Goal: Task Accomplishment & Management: Complete application form

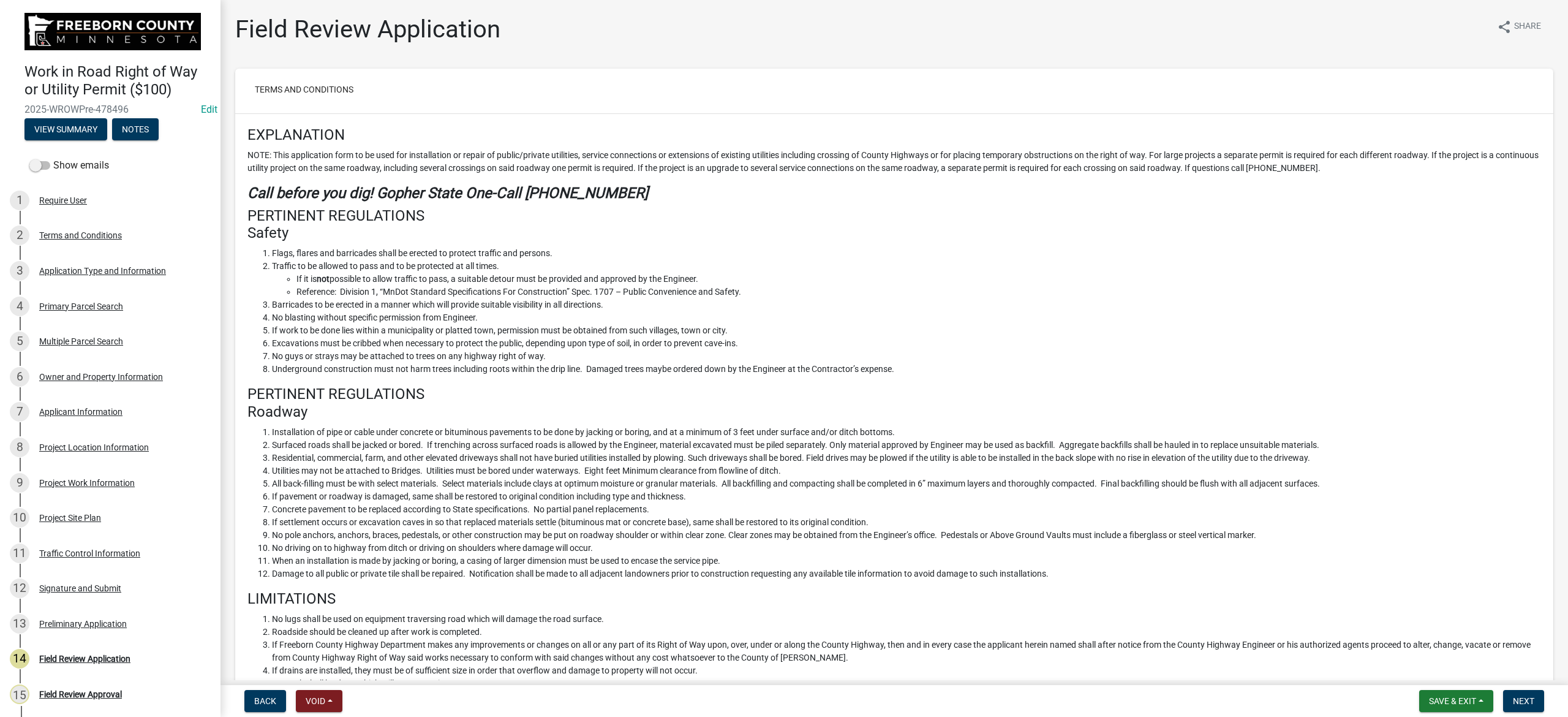
click at [687, 281] on li "If it is not possible to allow traffic to pass, a suitable detour must be provi…" at bounding box center [918, 279] width 1244 height 13
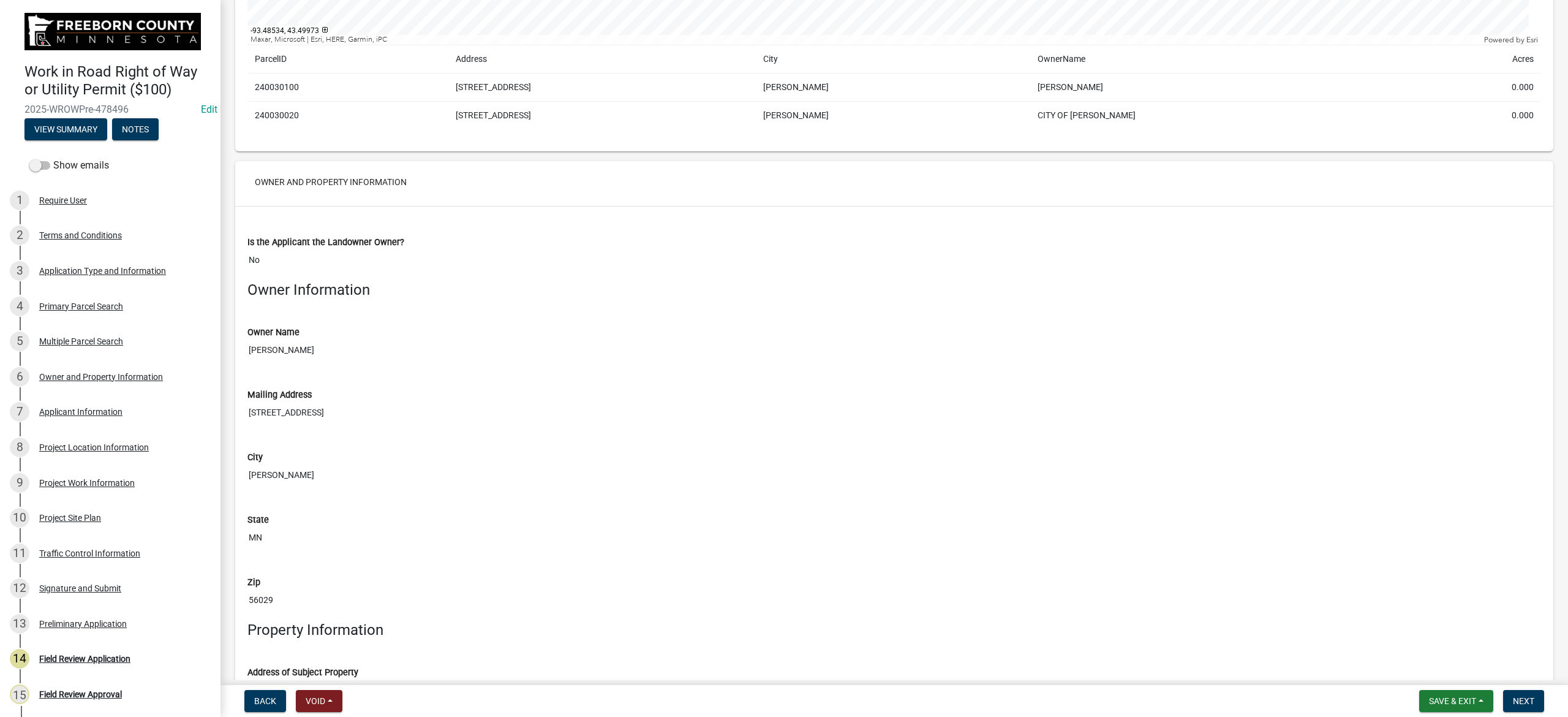
scroll to position [2368, 0]
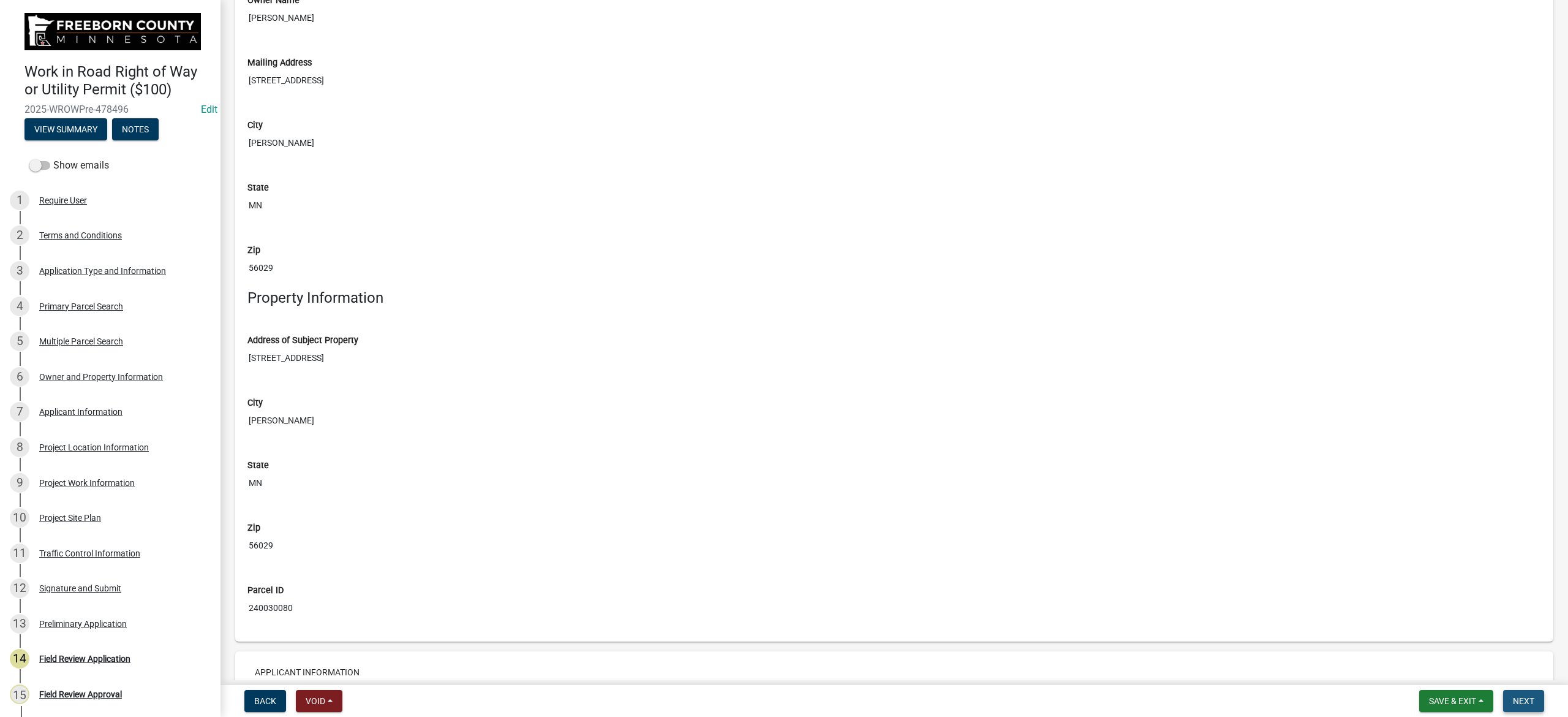
click at [1524, 698] on span "Next" at bounding box center [1523, 701] width 22 height 10
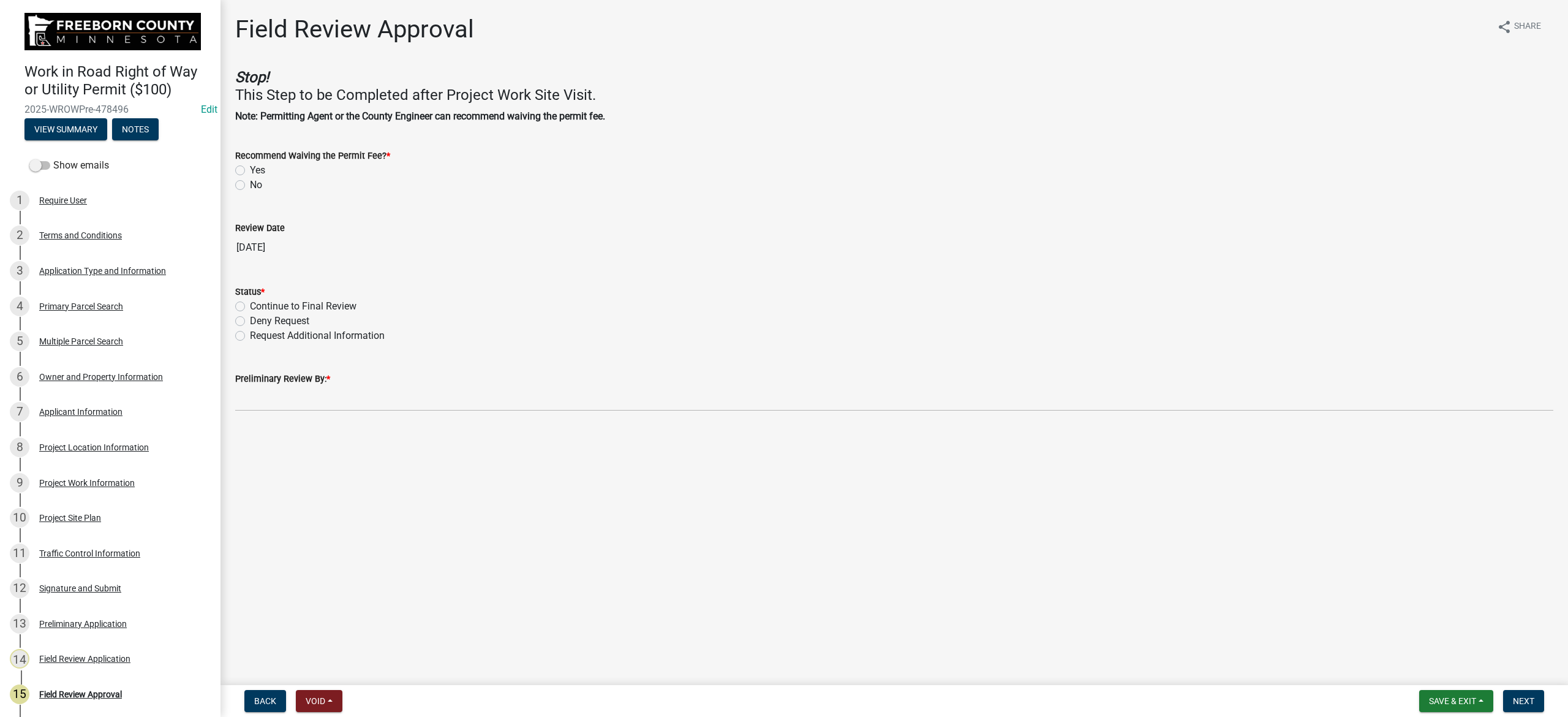
click at [250, 168] on label "Yes" at bounding box center [257, 170] width 15 height 15
click at [250, 168] on input "Yes" at bounding box center [253, 166] width 8 height 8
radio input "true"
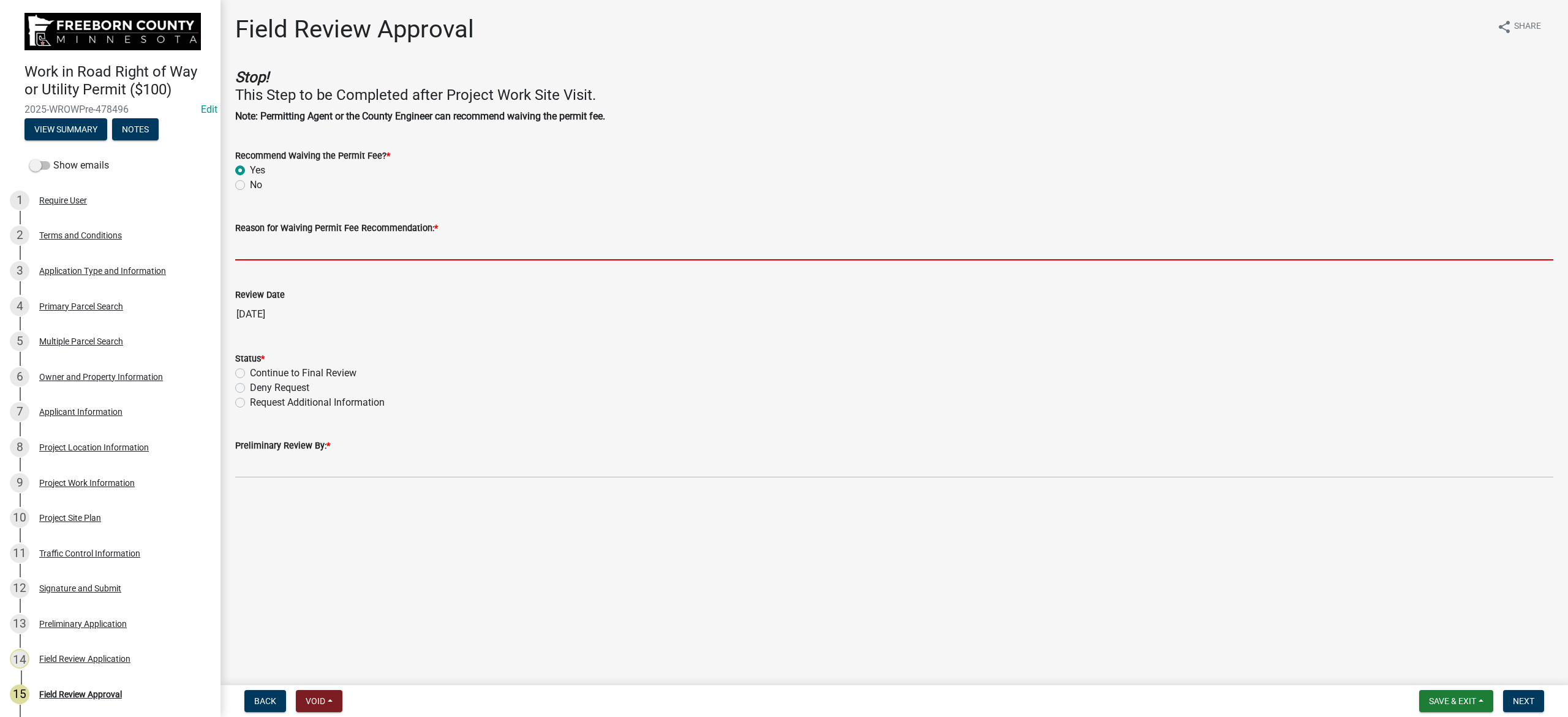
click at [336, 250] on input "Reason for Waiving Permit Fee Recommendation: *" at bounding box center [894, 248] width 1318 height 25
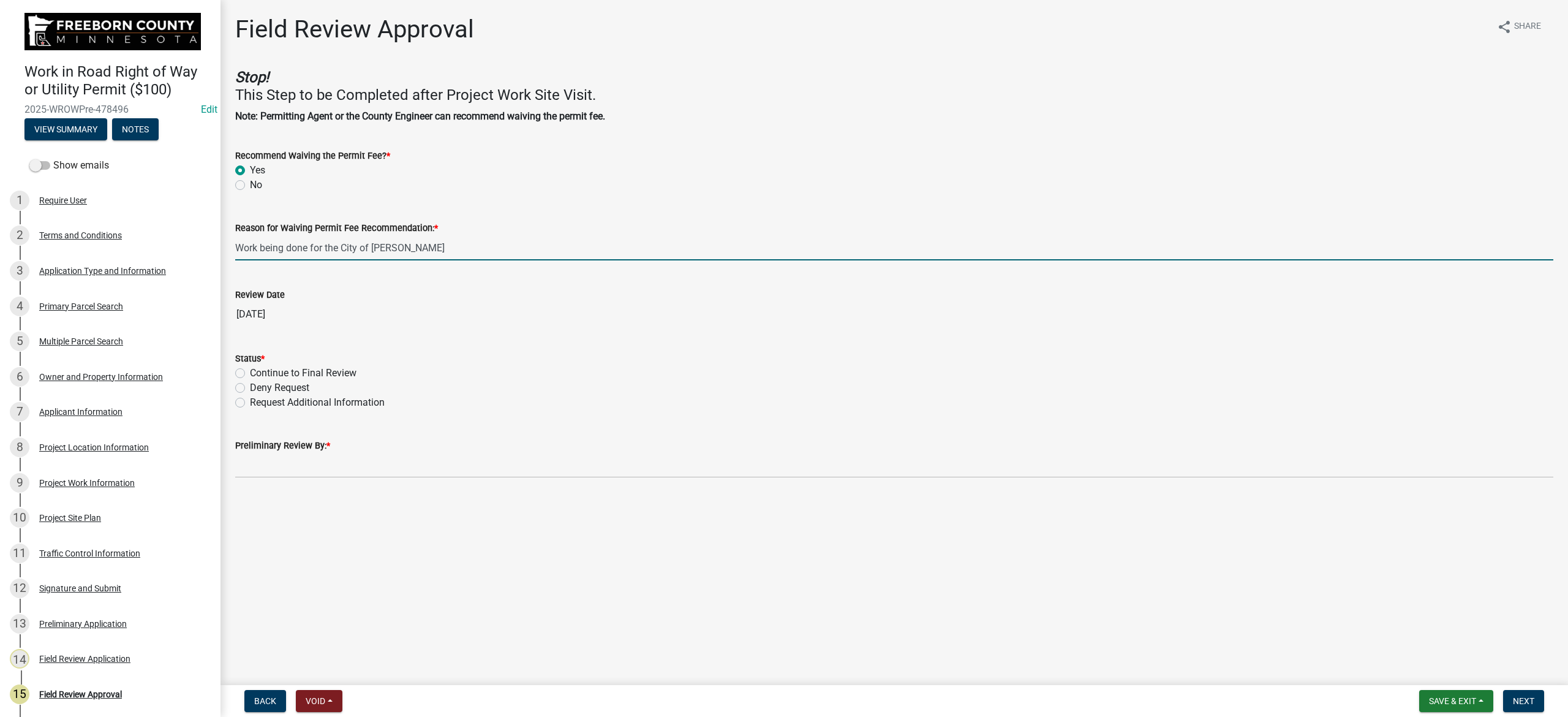
type input "Work being done for the City of [PERSON_NAME]"
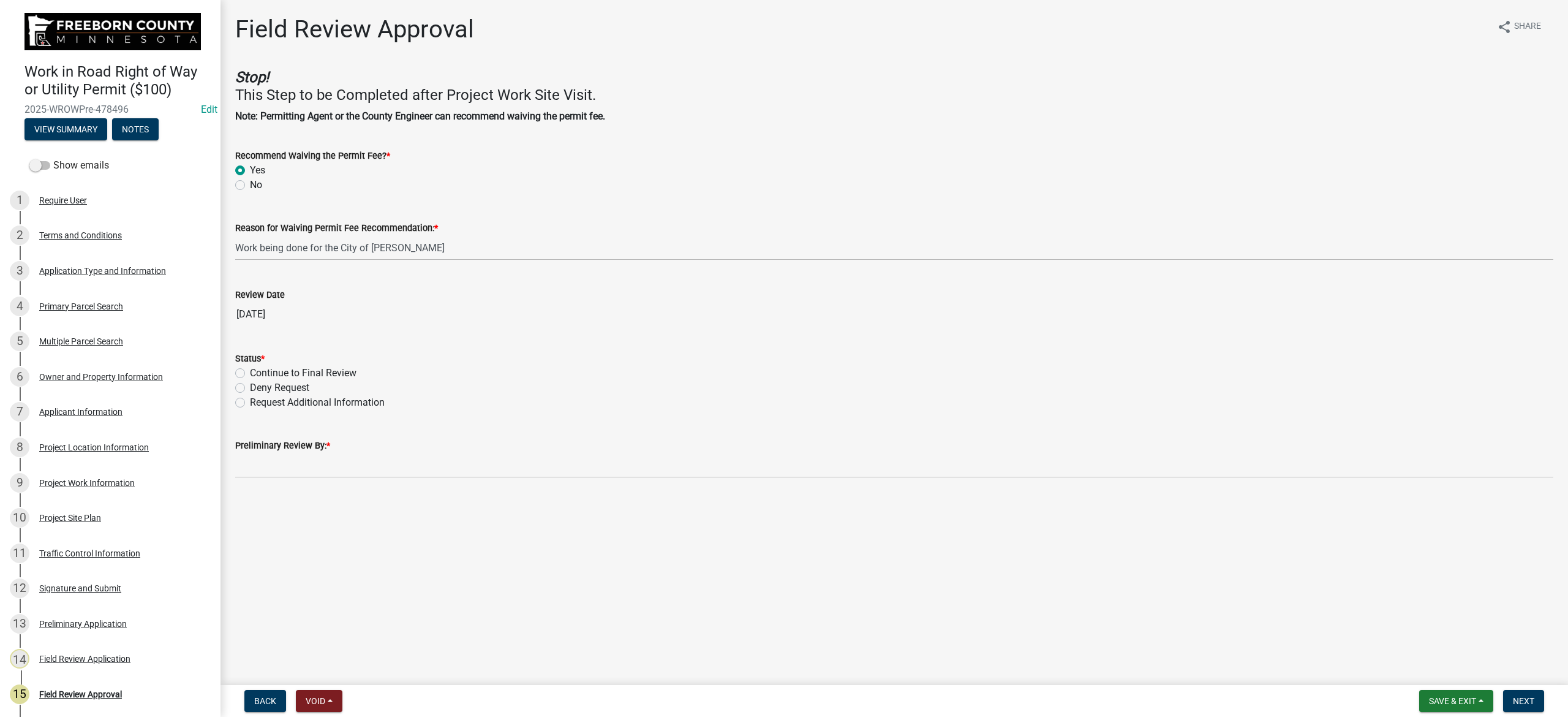
click at [250, 374] on label "Continue to Final Review" at bounding box center [303, 373] width 106 height 15
click at [250, 374] on input "Continue to Final Review" at bounding box center [253, 369] width 8 height 8
radio input "true"
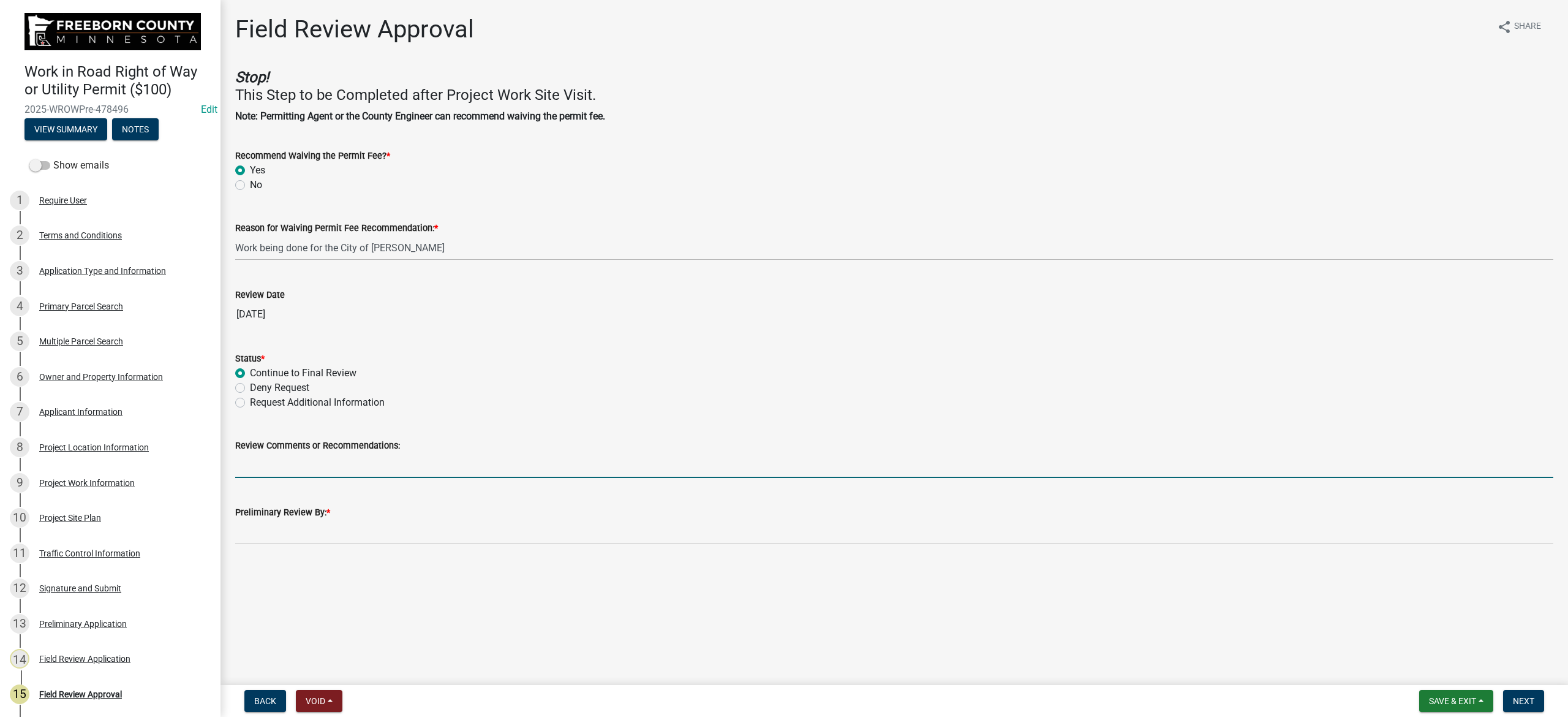
click at [430, 464] on input "Review Comments or Recommendations:" at bounding box center [894, 465] width 1318 height 25
click at [351, 464] on input "Review Comments or Recommendations:" at bounding box center [894, 465] width 1318 height 25
type input "[PERSON_NAME] did a site survey in August for this project."
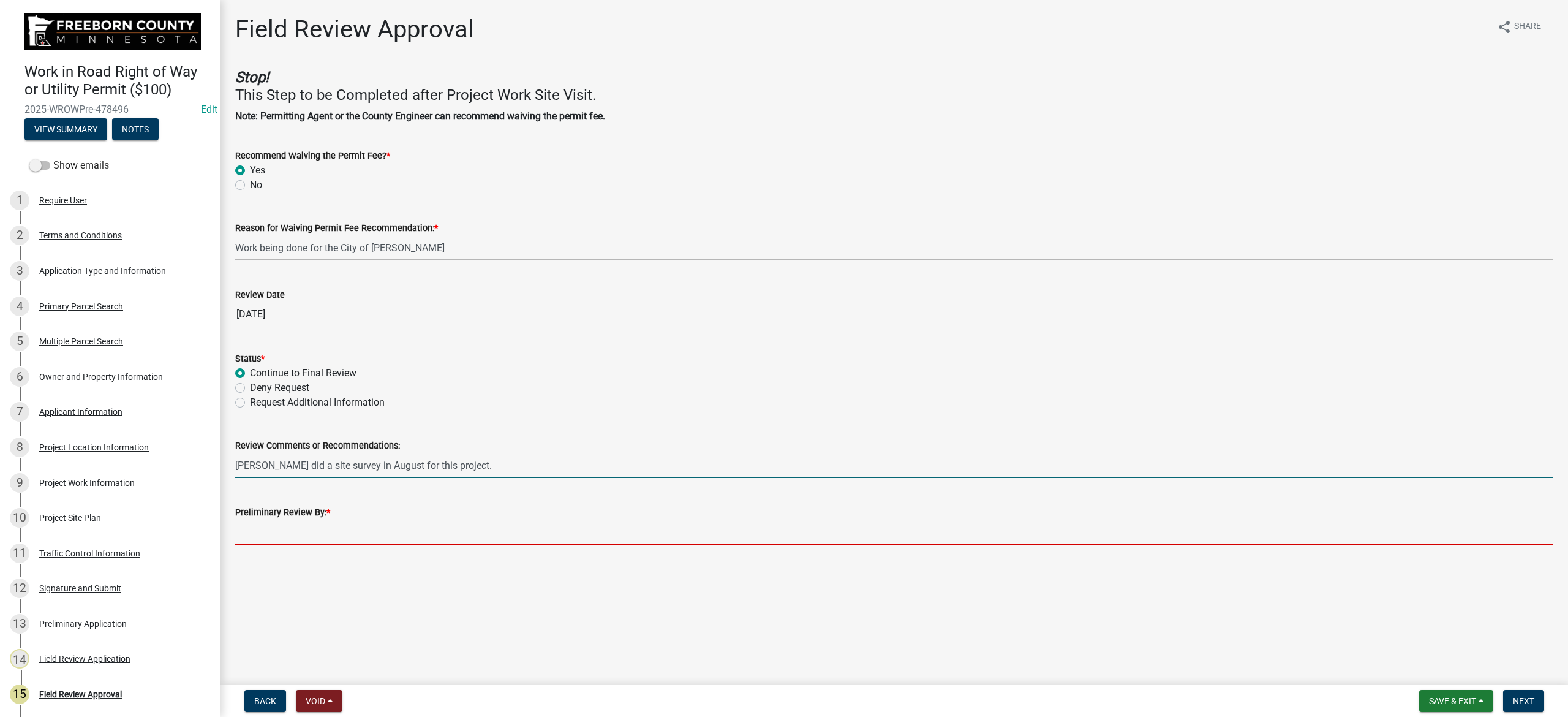
click at [373, 527] on input "Preliminary Review By: *" at bounding box center [894, 532] width 1318 height 25
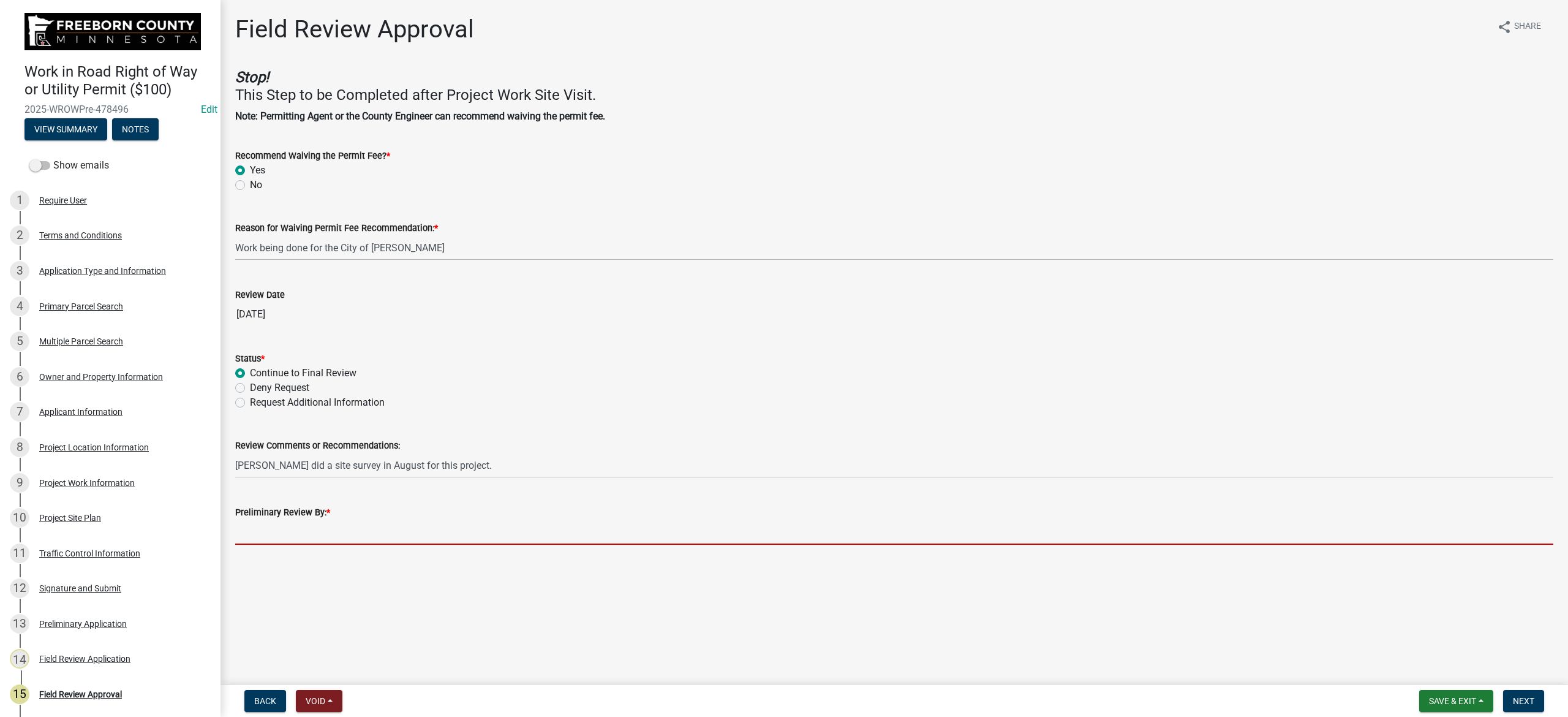
type input "[PERSON_NAME]"
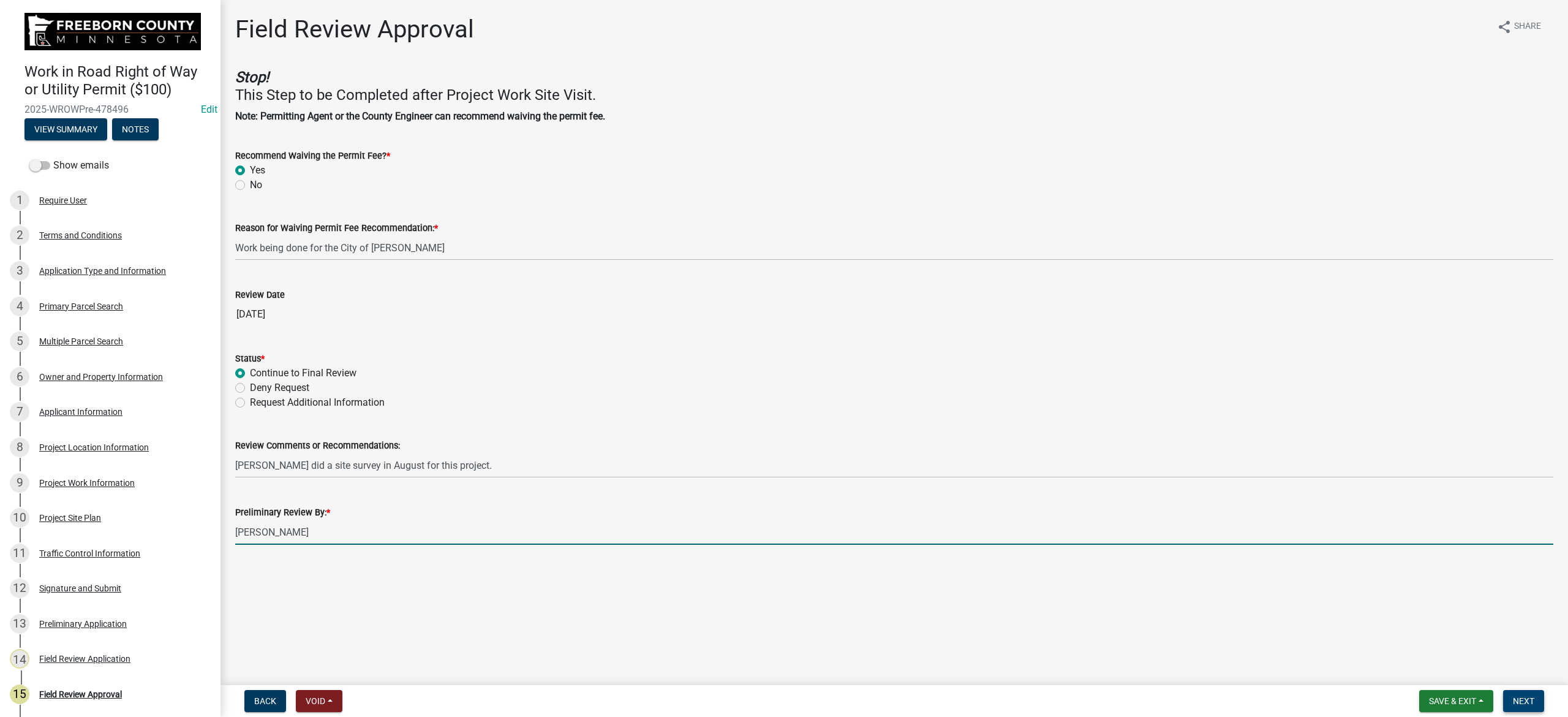
click at [1544, 697] on button "Next" at bounding box center [1523, 701] width 41 height 22
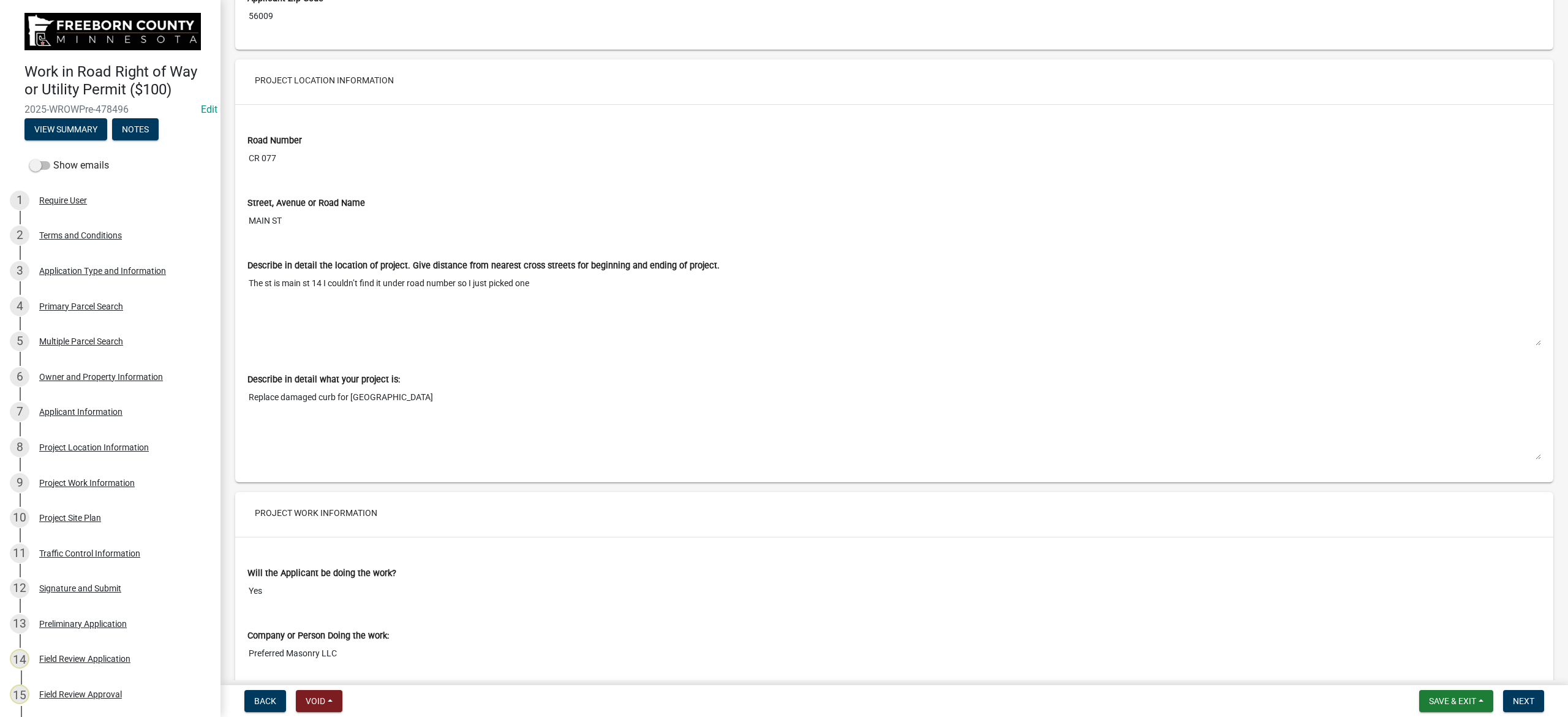
scroll to position [3512, 0]
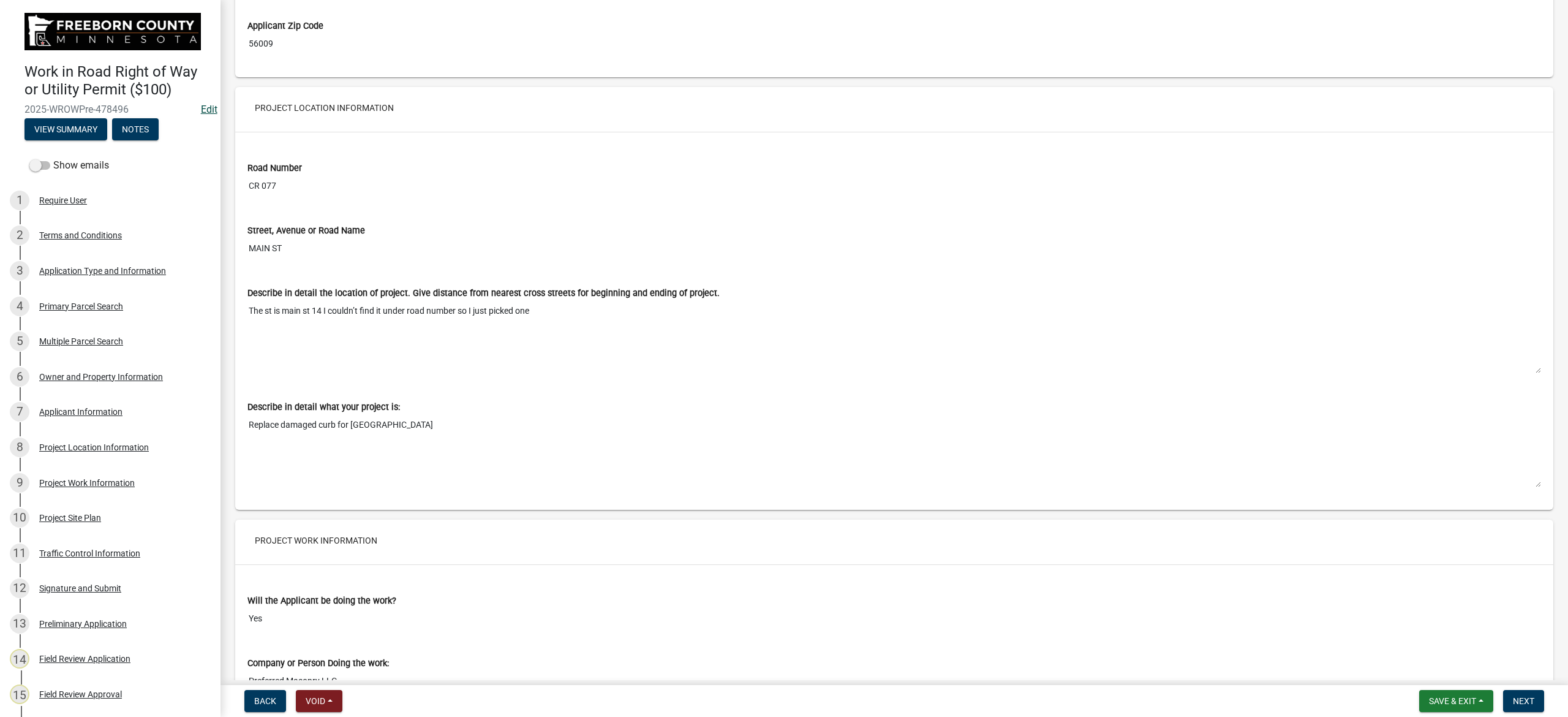
click at [201, 104] on link "Edit" at bounding box center [209, 109] width 17 height 12
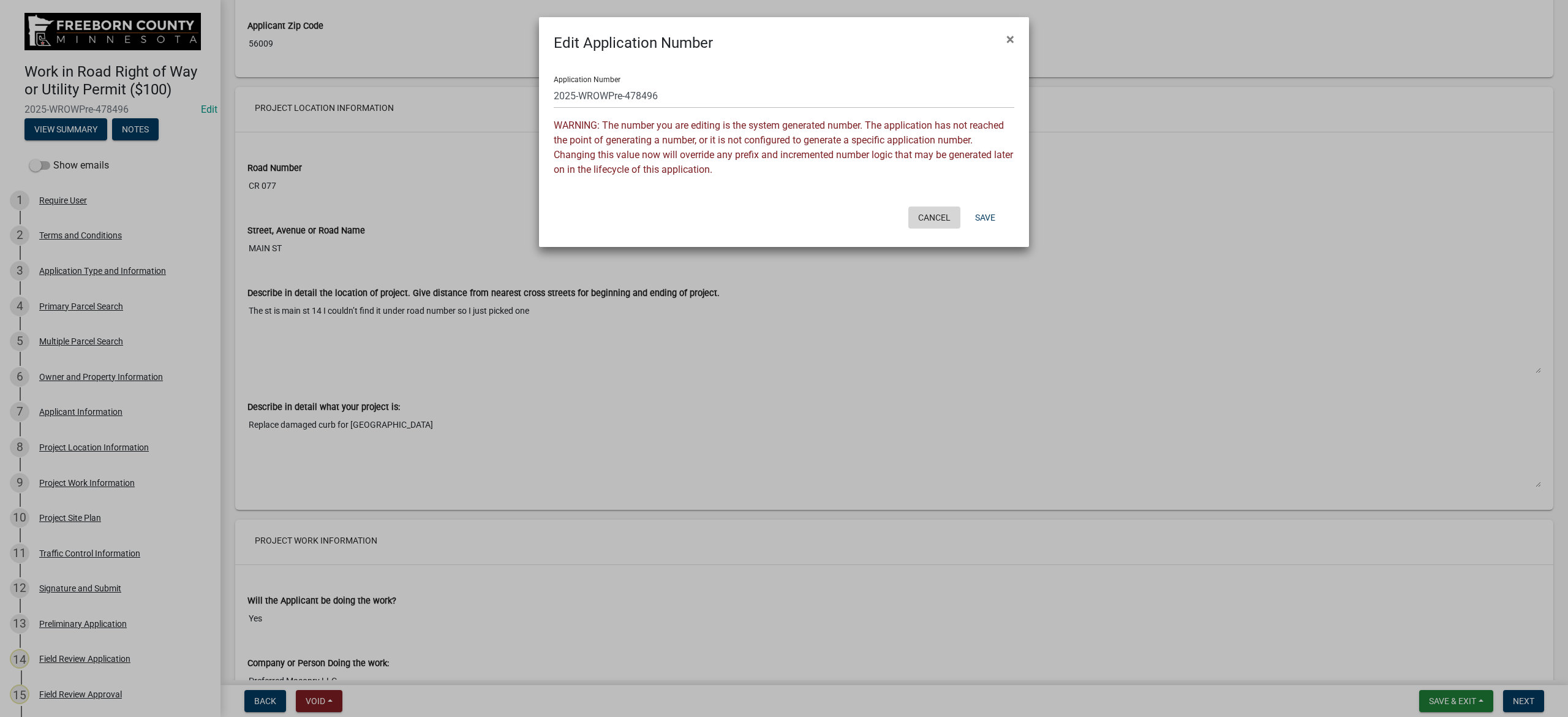
click at [939, 218] on button "Cancel" at bounding box center [934, 218] width 52 height 22
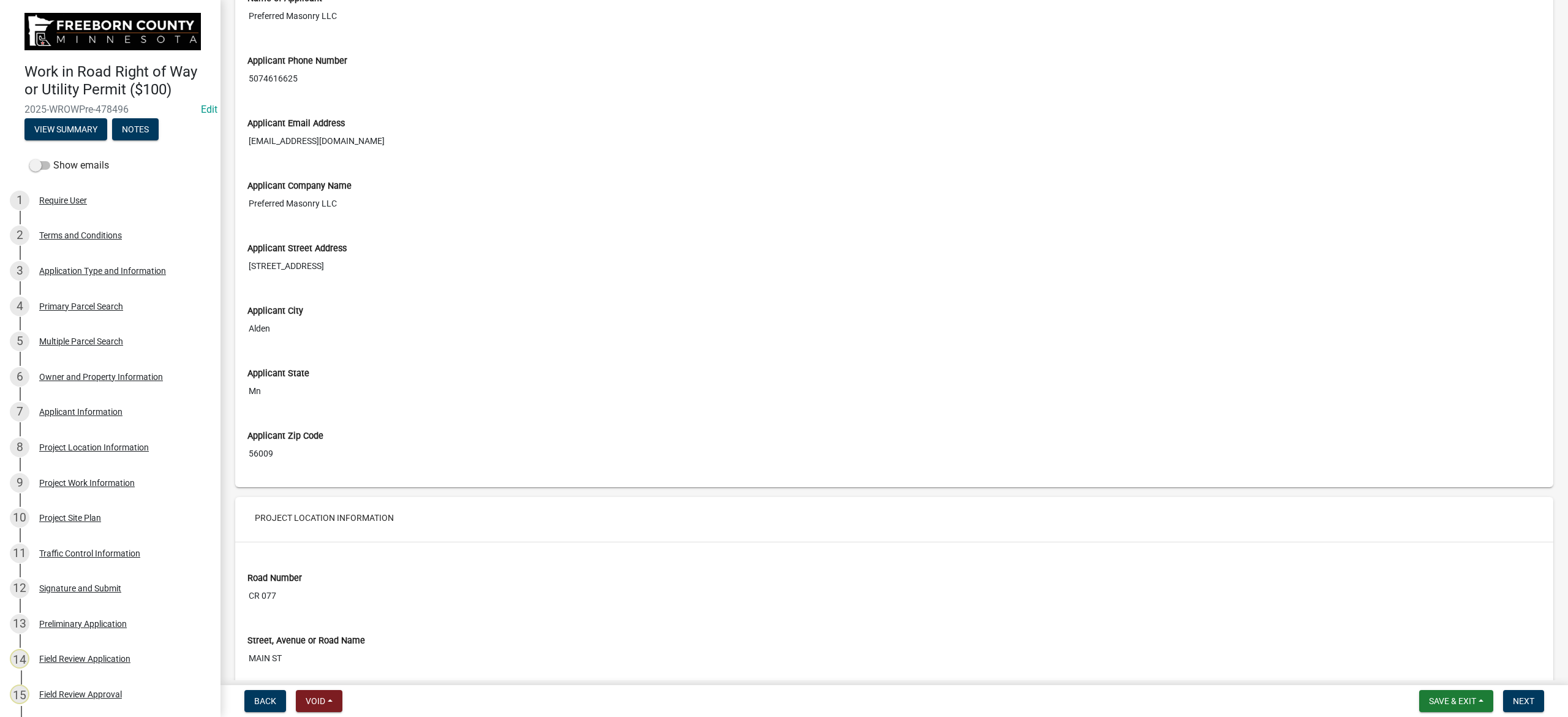
scroll to position [3103, 0]
click at [82, 444] on div "Project Location Information" at bounding box center [94, 447] width 110 height 8
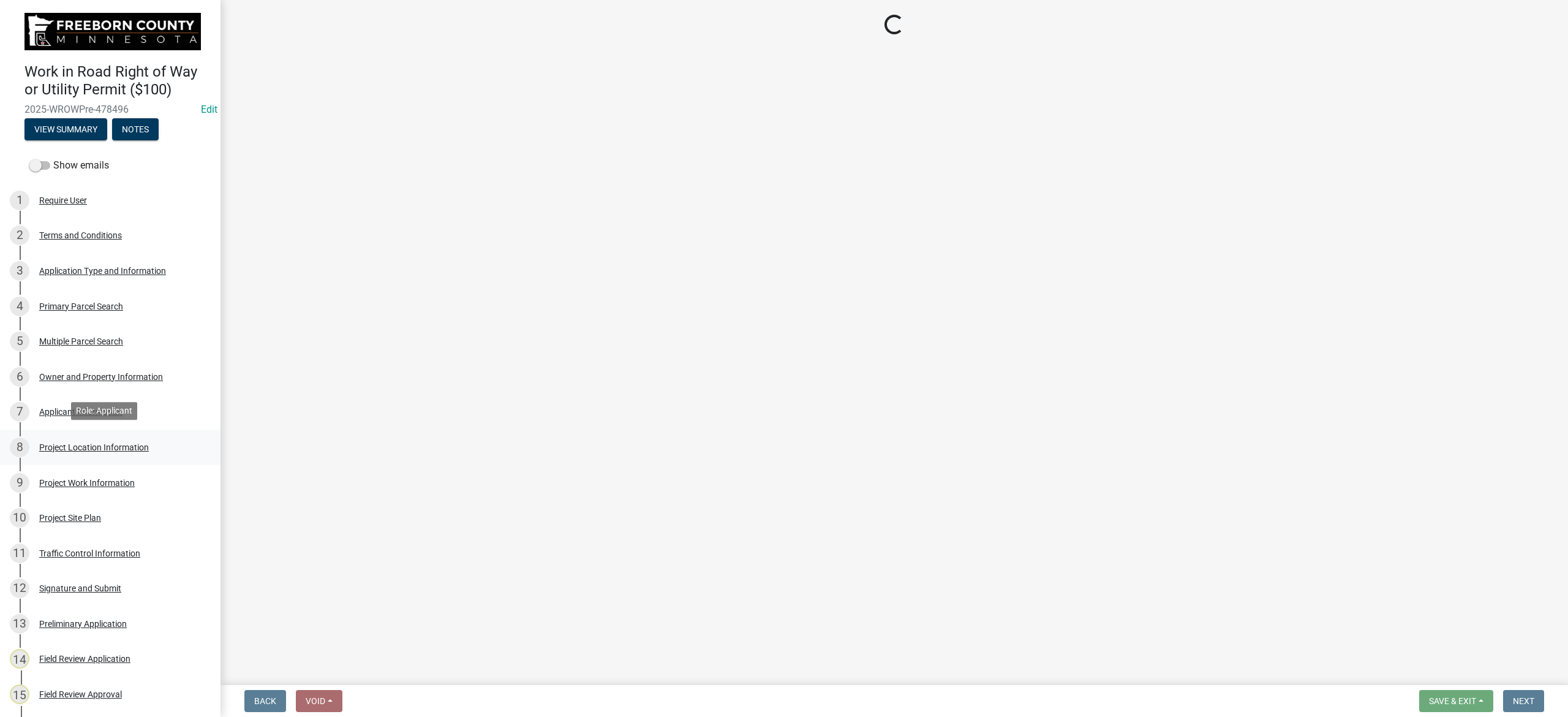
scroll to position [0, 0]
select select "e9645ed6-ec1e-4cd6-9937-22f981f722a0"
select select "b3c47b6e-6c03-424c-a157-21e127498526"
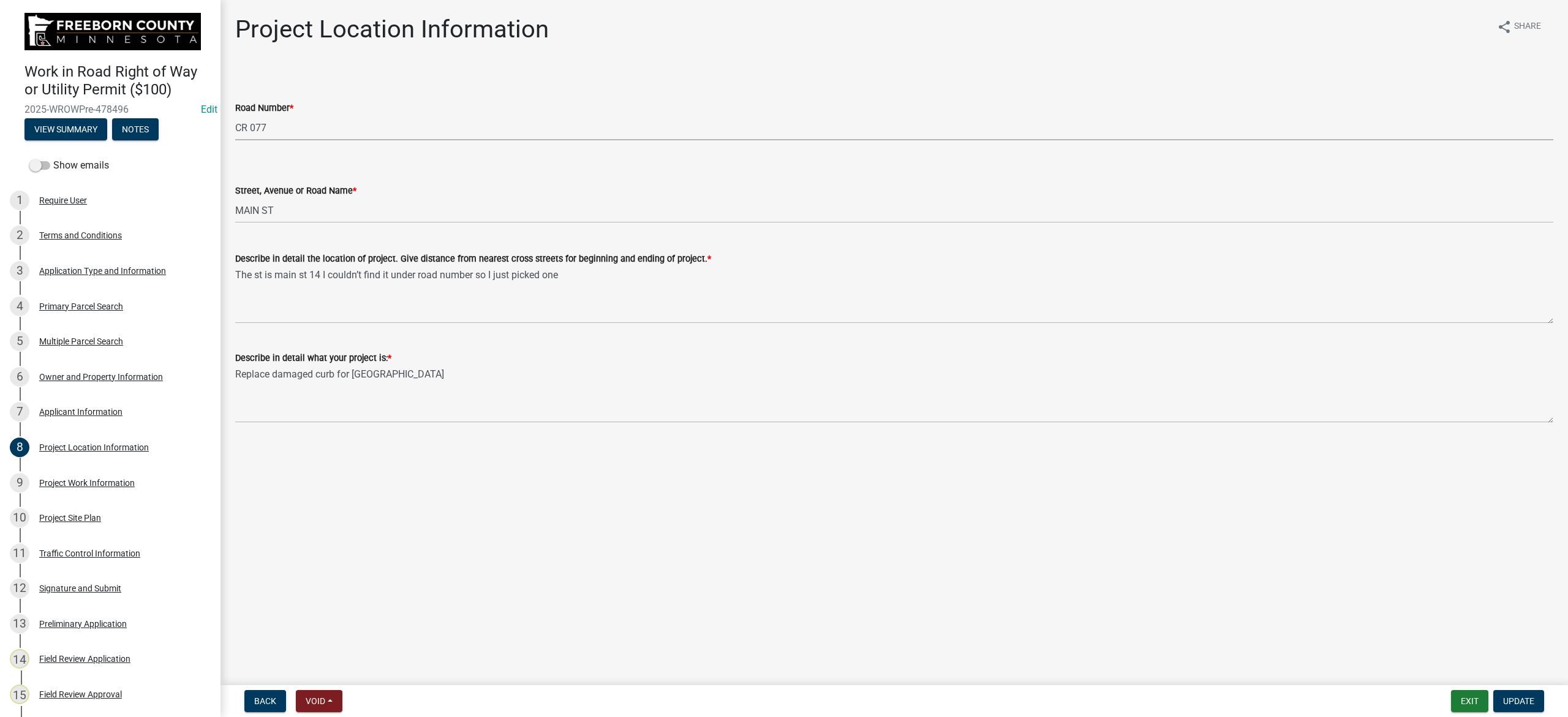
click at [273, 127] on select "Select Item... CSAH 001 CSAH 002 CSAH 003 CSAH 004 CSAH 005 CSAH 006 CSAH 007 C…" at bounding box center [894, 128] width 1318 height 25
click at [235, 115] on select "Select Item... CSAH 001 CSAH 002 CSAH 003 CSAH 004 CSAH 005 CSAH 006 CSAH 007 C…" at bounding box center [894, 128] width 1318 height 25
select select "3cbd6c62-0ad2-4494-baa4-9c8068723f22"
click at [1520, 702] on span "Update" at bounding box center [1518, 701] width 31 height 10
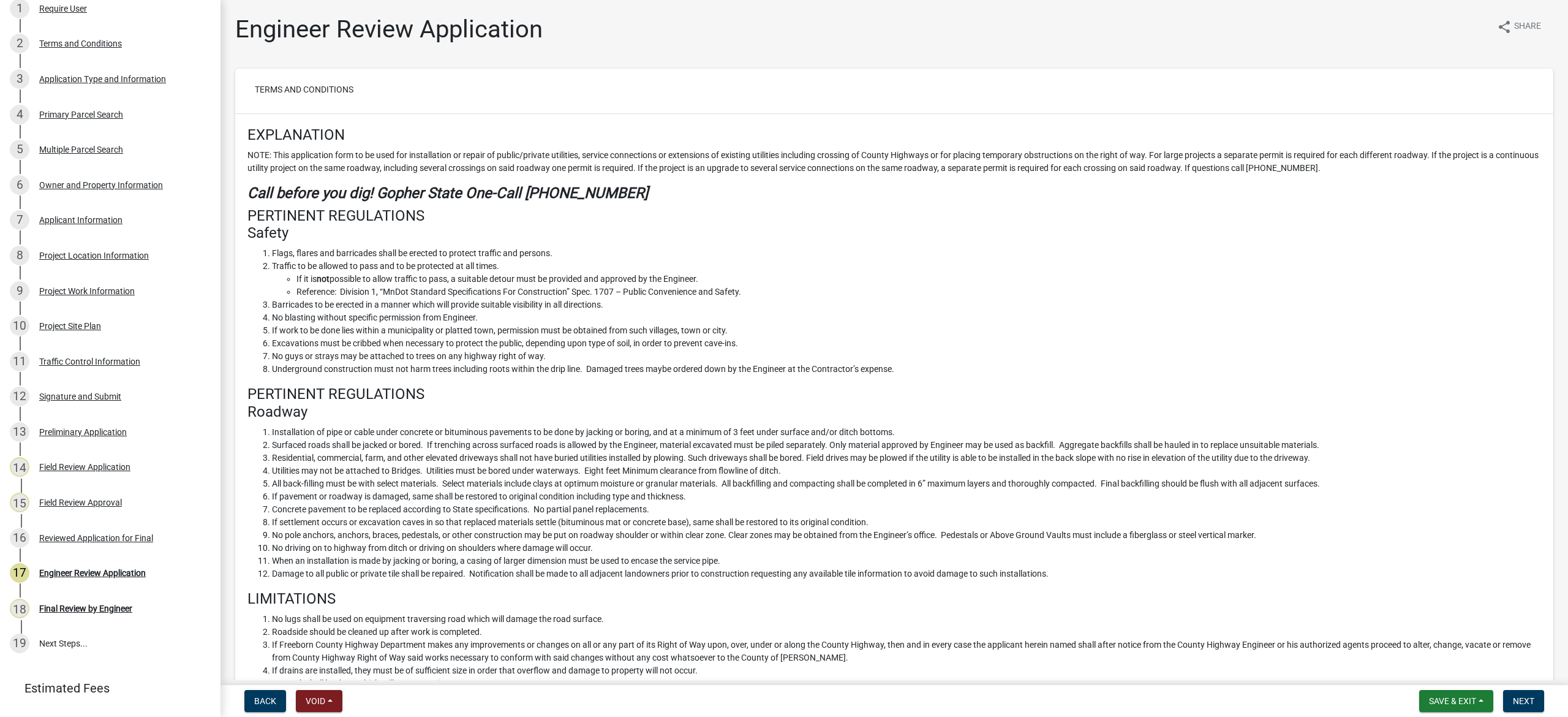
scroll to position [215, 0]
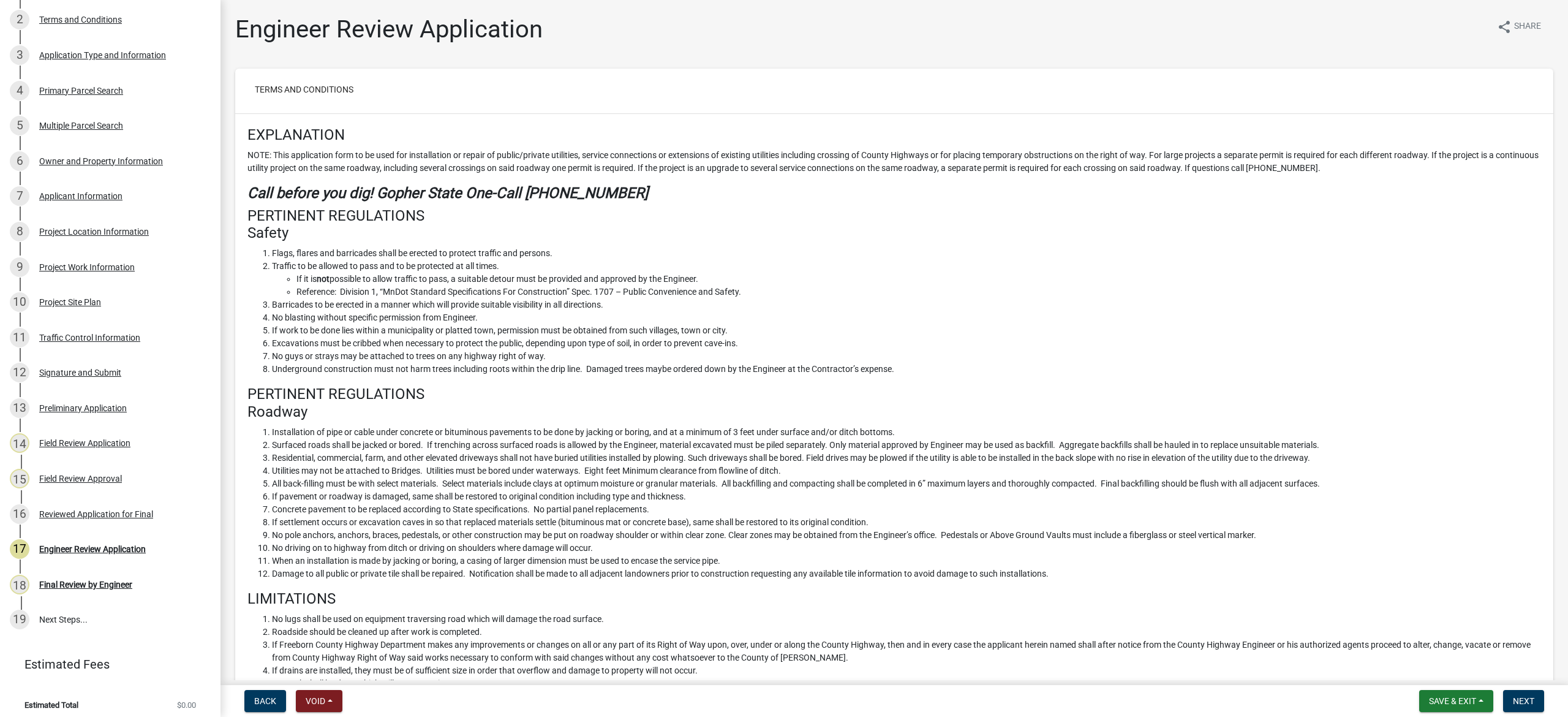
click at [608, 392] on h4 "[GEOGRAPHIC_DATA]" at bounding box center [894, 403] width 1293 height 36
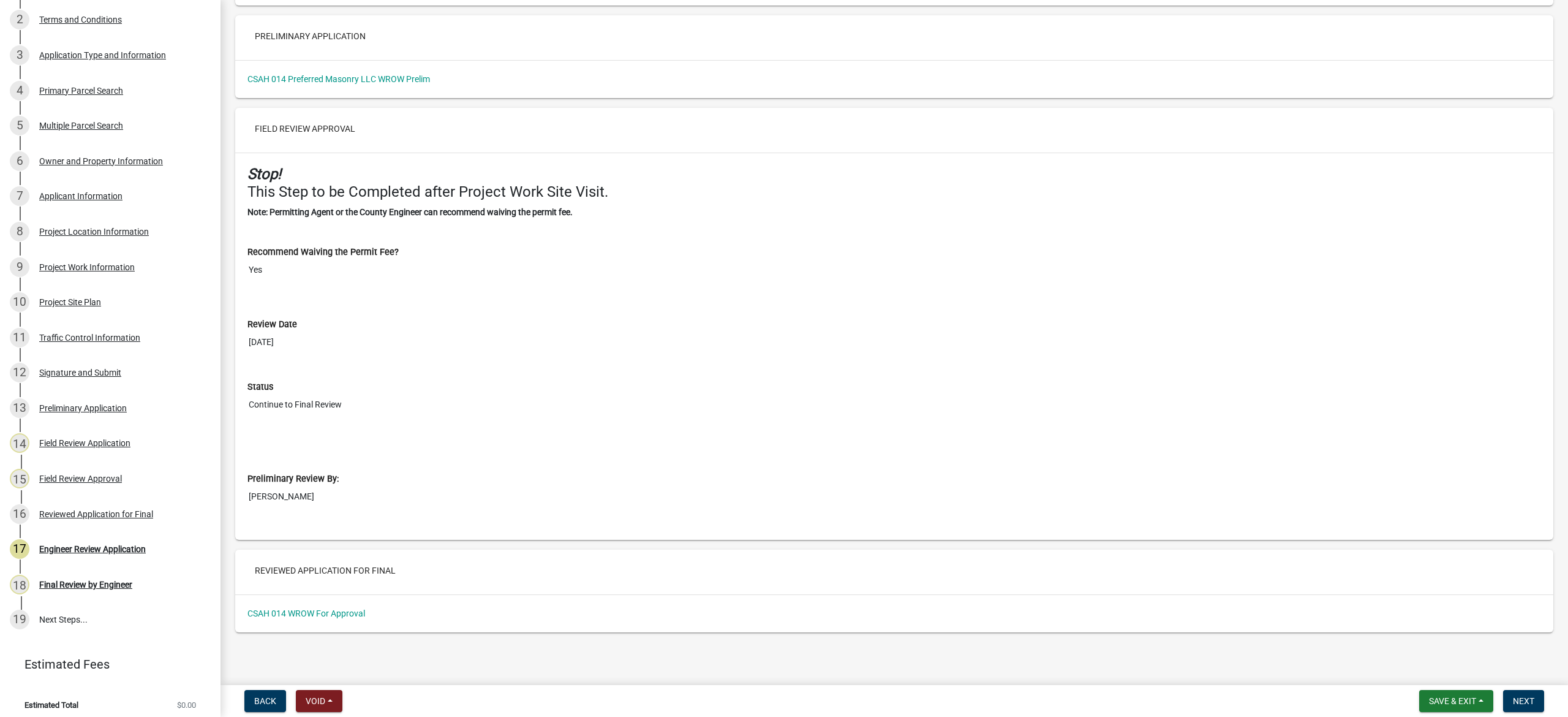
scroll to position [6299, 0]
click at [1534, 699] on button "Next" at bounding box center [1523, 701] width 41 height 22
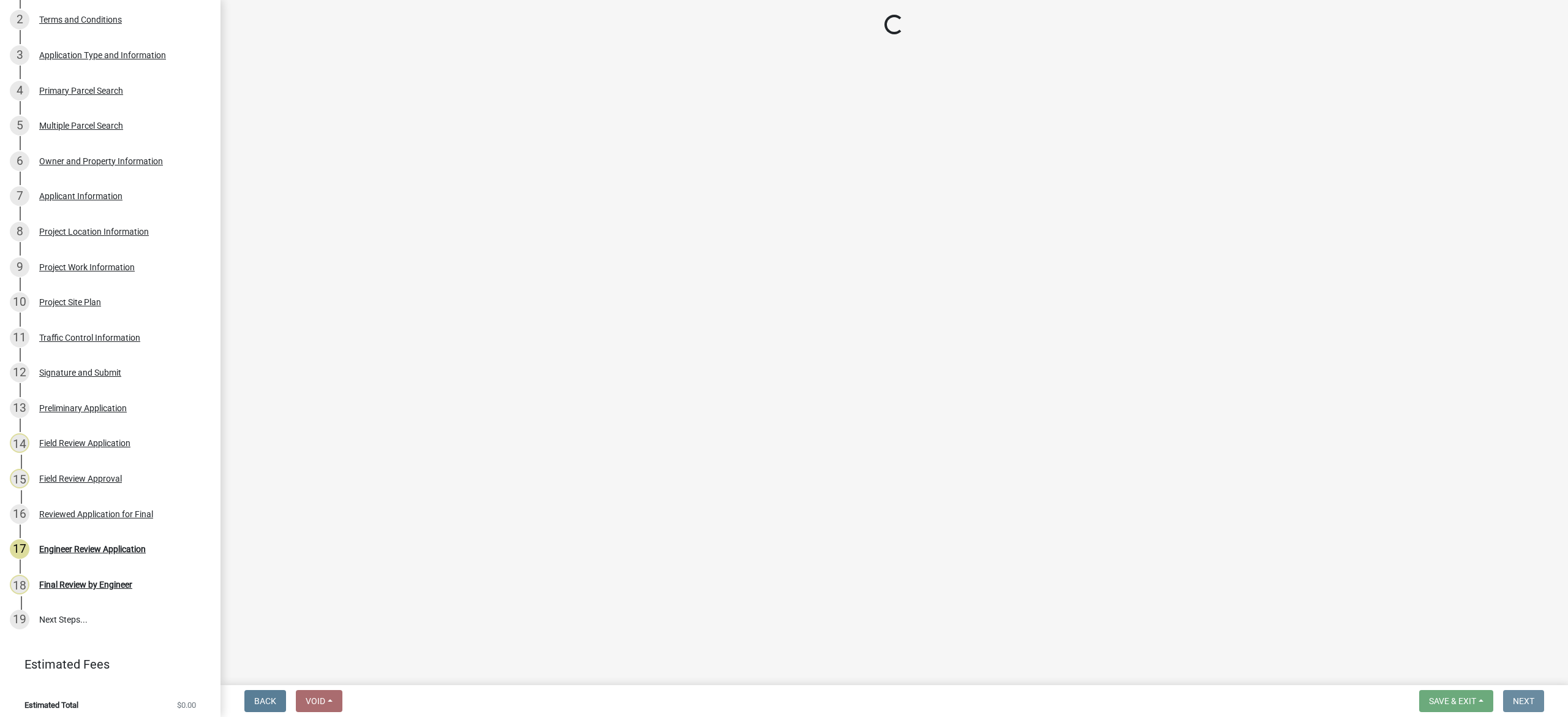
scroll to position [0, 0]
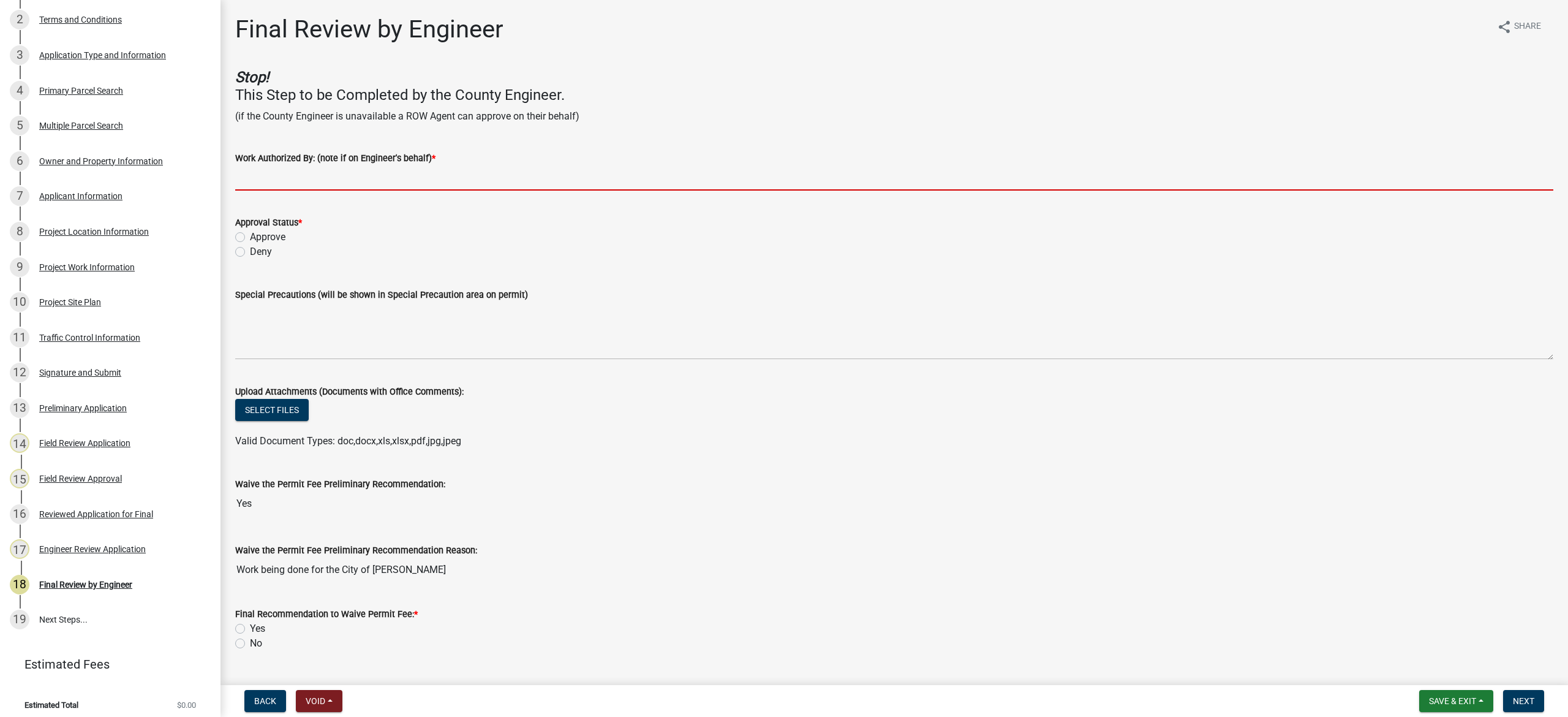
click at [348, 175] on input "Work Authorized By: (note if on Engineer's behalf) *" at bounding box center [894, 178] width 1318 height 25
type input "[PERSON_NAME]"
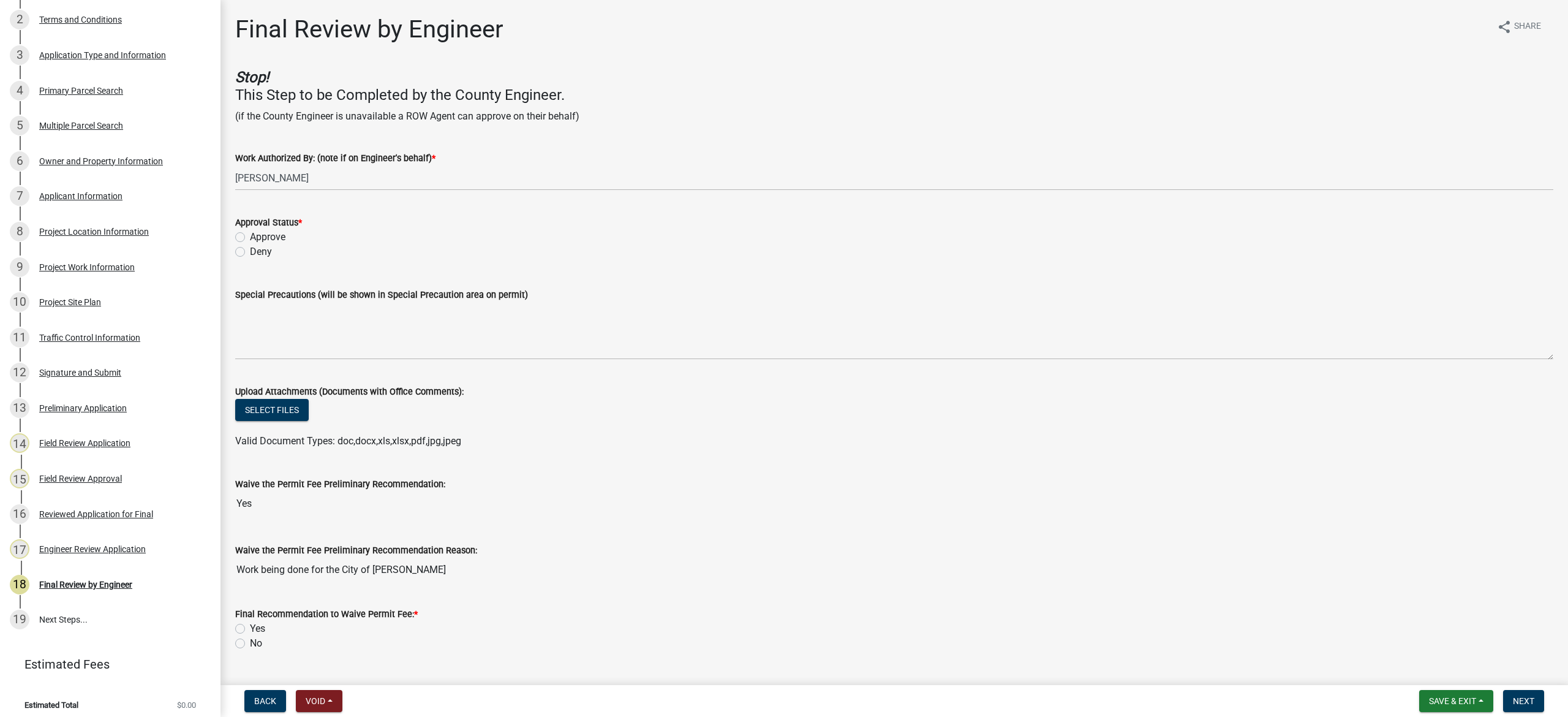
click at [250, 236] on label "Approve" at bounding box center [267, 236] width 36 height 15
click at [250, 236] on input "Approve" at bounding box center [253, 233] width 8 height 8
radio input "true"
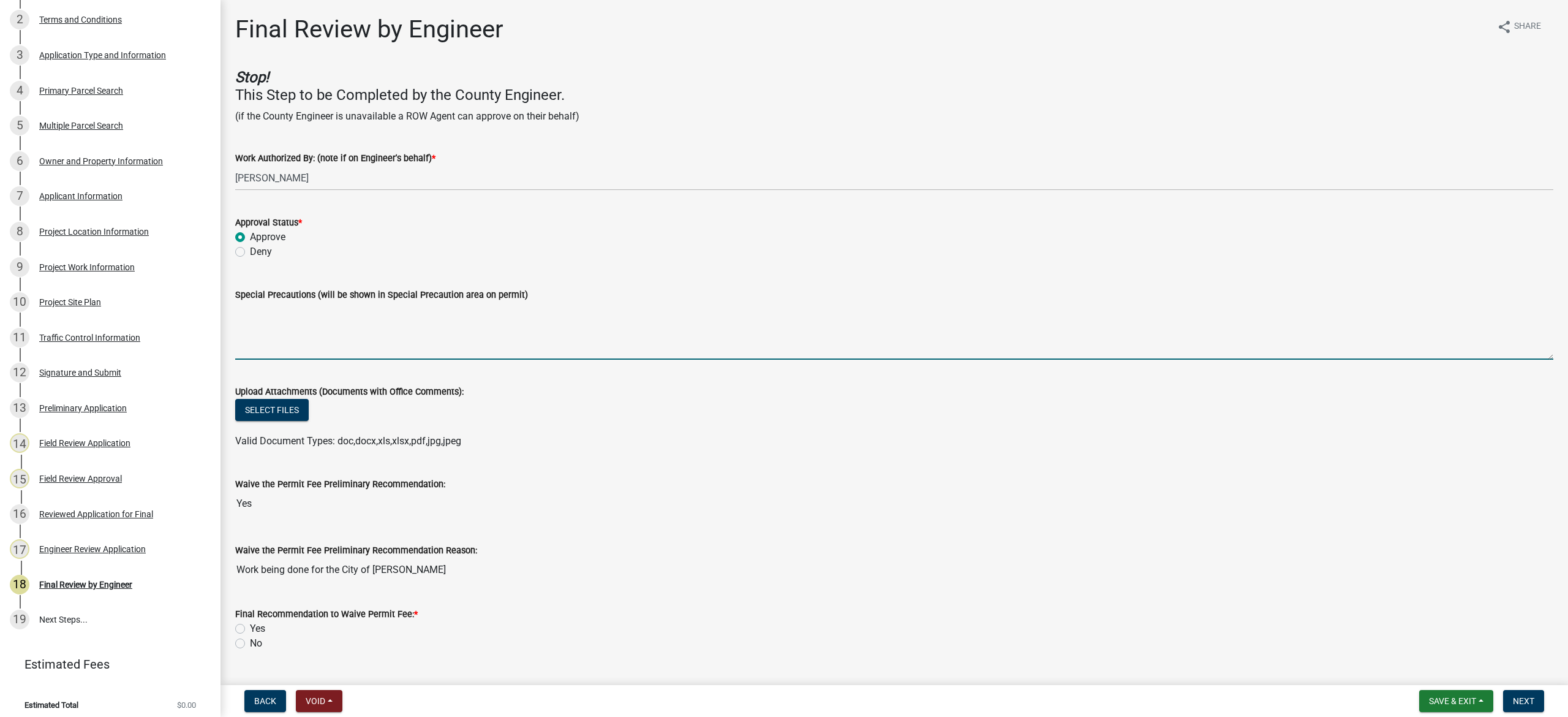
click at [322, 323] on textarea "Special Precautions (will be shown in Special Precaution area on permit)" at bounding box center [894, 331] width 1318 height 57
click at [403, 311] on textarea "Procedure should involve removal of 1' of bituminous in front of each curb sect…" at bounding box center [894, 331] width 1318 height 57
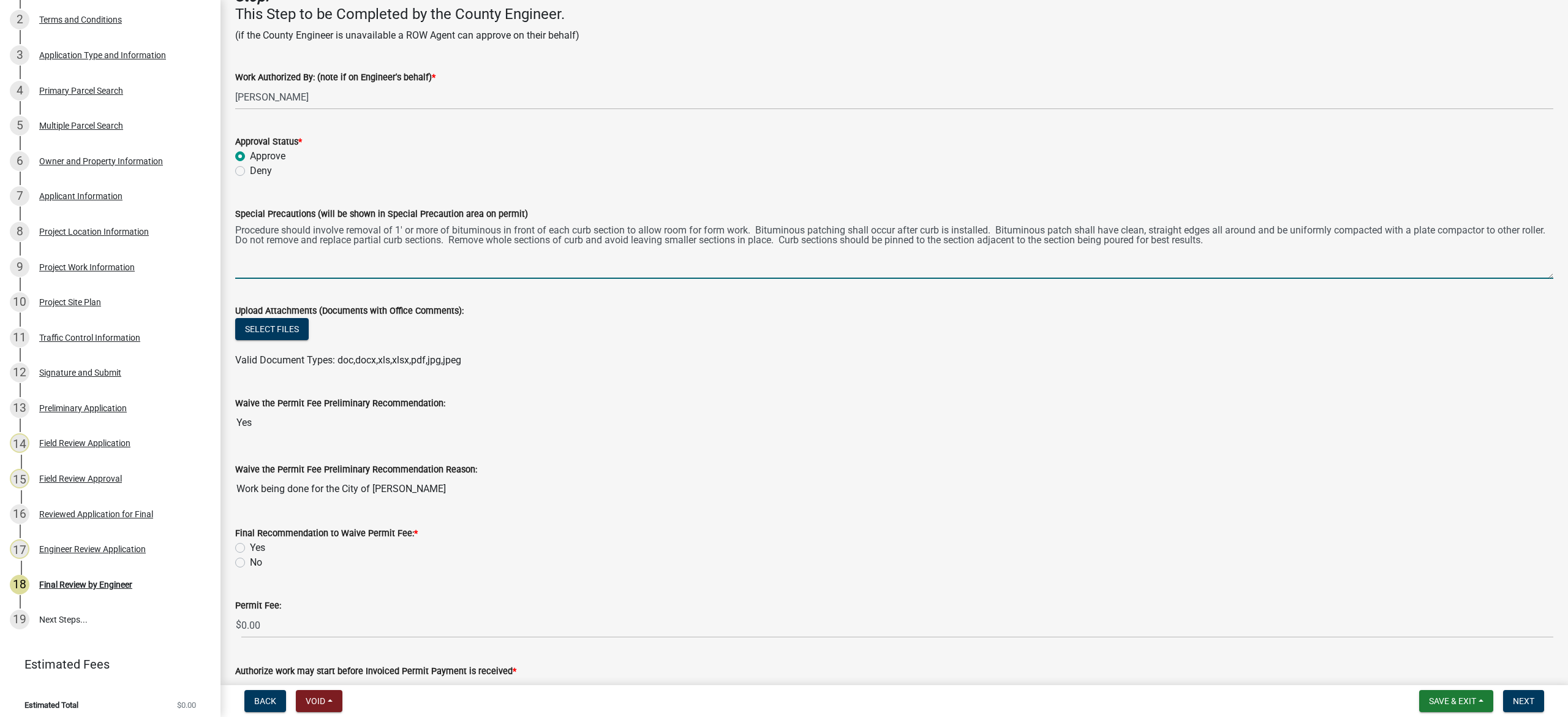
scroll to position [81, 0]
type textarea "Procedure should involve removal of 1' or more of bituminous in front of each c…"
click at [250, 546] on label "Yes" at bounding box center [257, 546] width 15 height 15
click at [250, 546] on input "Yes" at bounding box center [253, 543] width 8 height 8
radio input "true"
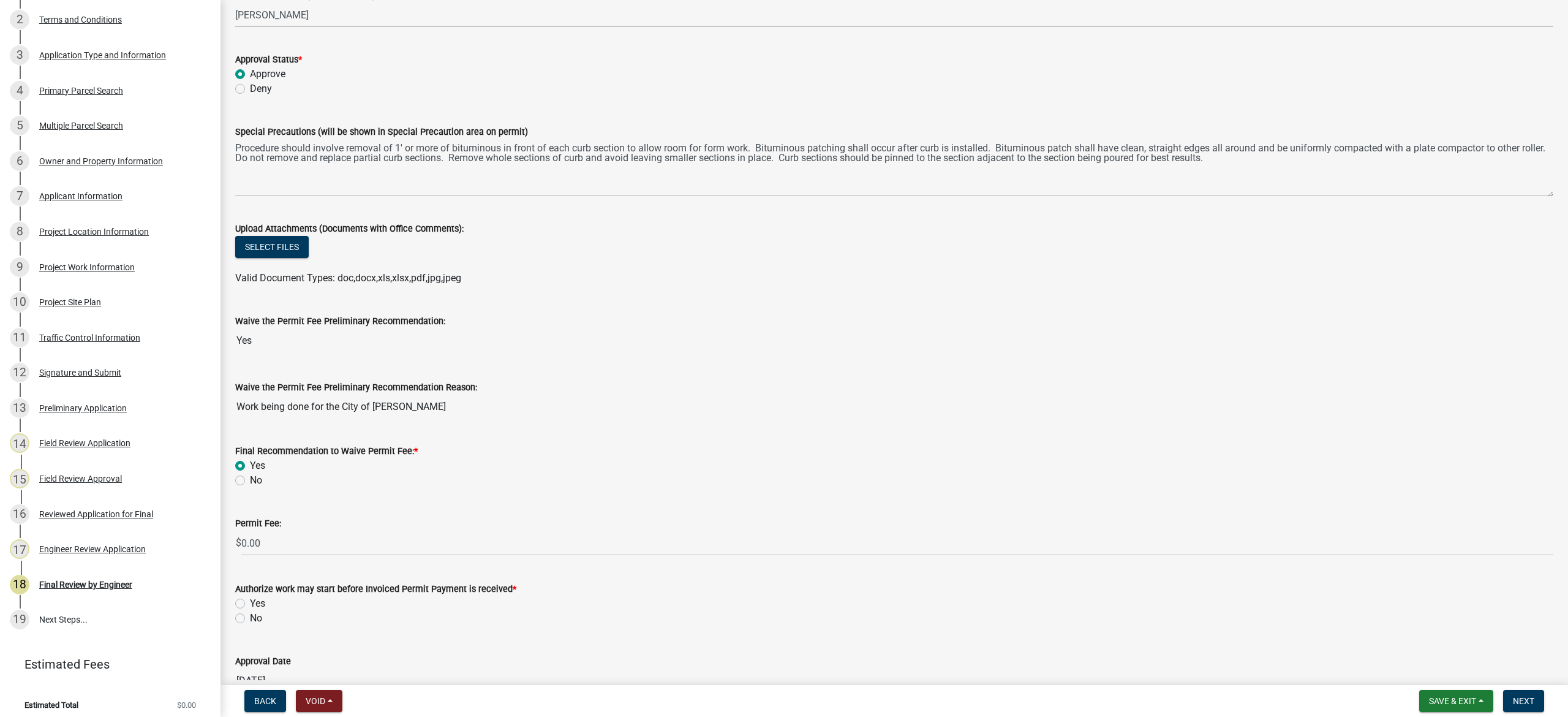
scroll to position [234, 0]
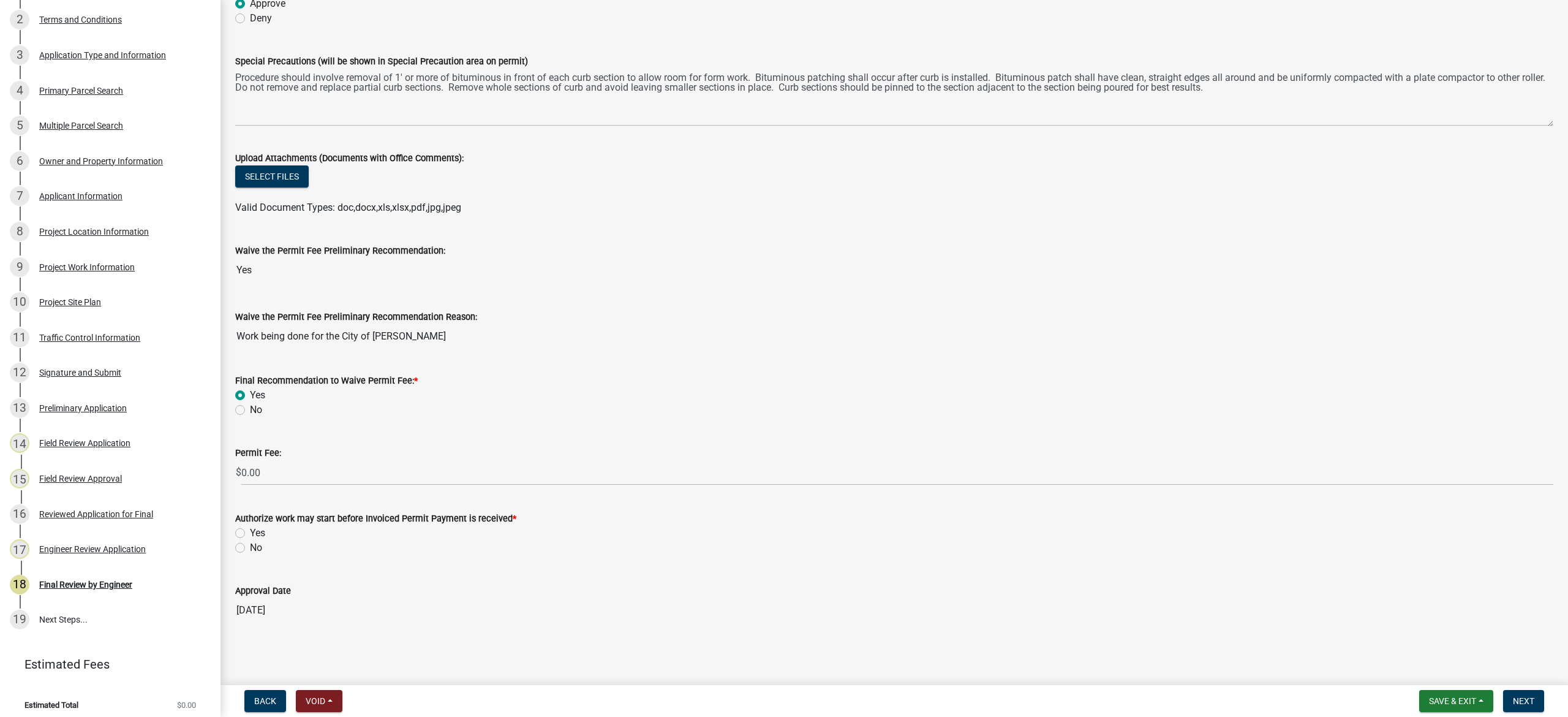
click at [250, 532] on label "Yes" at bounding box center [257, 532] width 15 height 15
click at [250, 532] on input "Yes" at bounding box center [253, 529] width 8 height 8
radio input "true"
click at [1526, 700] on span "Next" at bounding box center [1523, 701] width 22 height 10
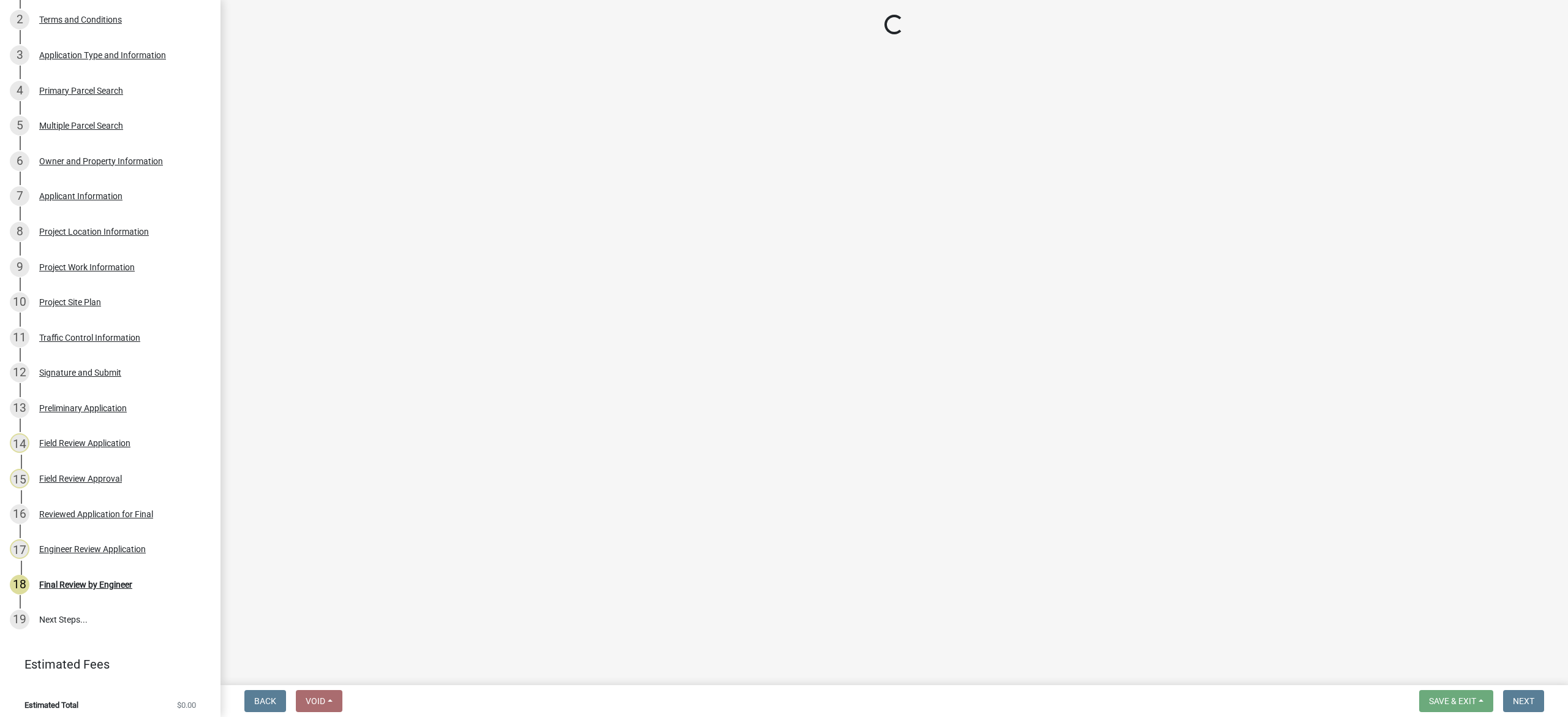
scroll to position [356, 0]
